Goal: Task Accomplishment & Management: Manage account settings

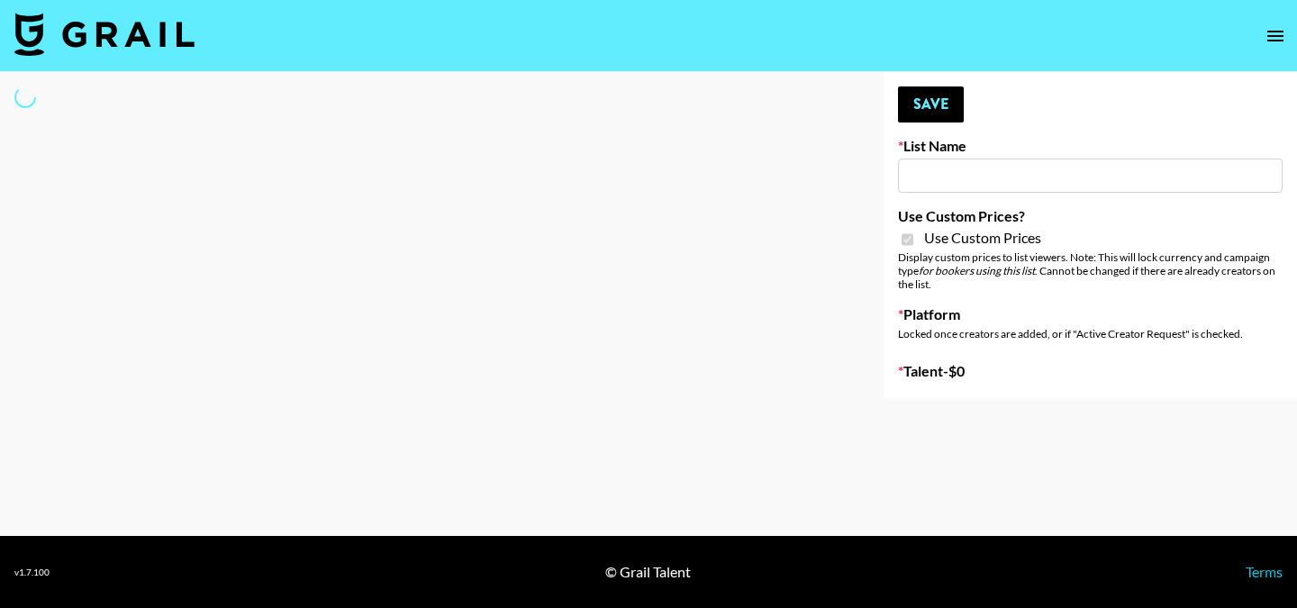
type input "Hume IG (19th Aug)"
checkbox input "true"
select select "Brand"
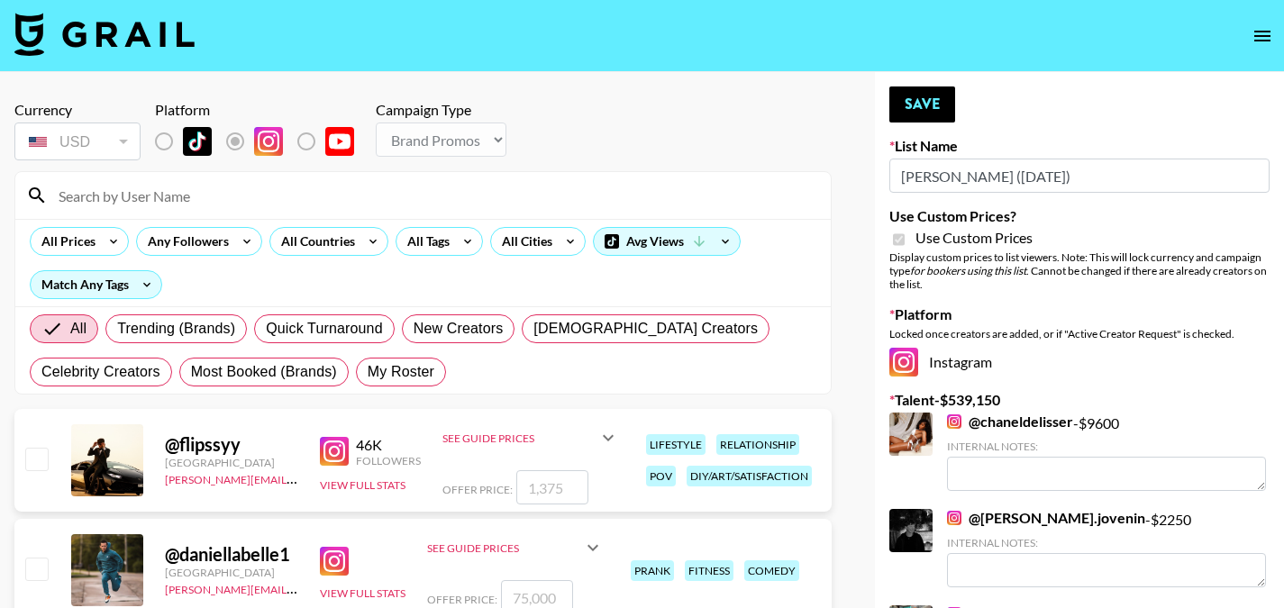
click at [1073, 172] on input "Hume IG (19th Aug)" at bounding box center [1079, 176] width 380 height 34
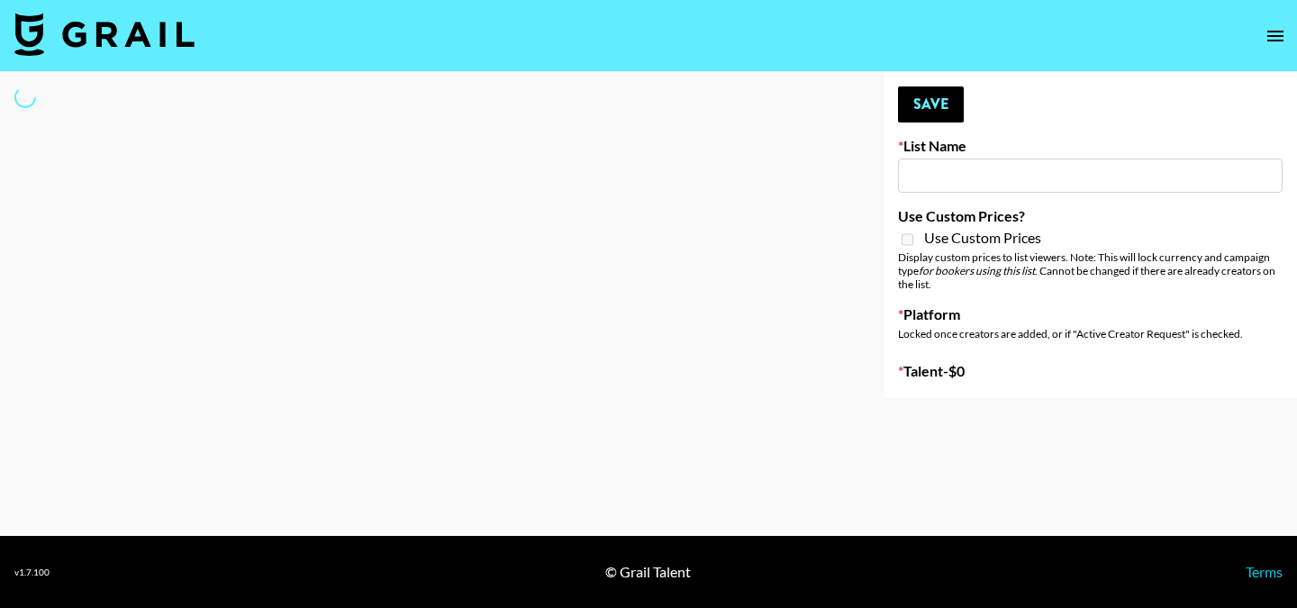
type input "Primal Harvest ([DATE])"
select select "Song"
